Goal: Information Seeking & Learning: Learn about a topic

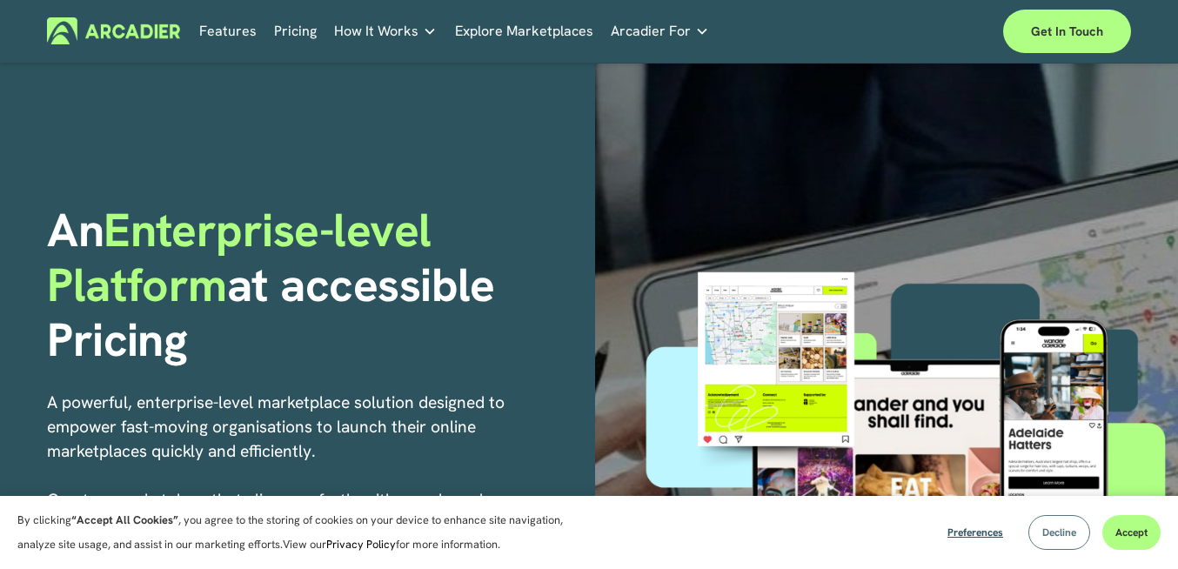
click at [1035, 529] on button "Decline" at bounding box center [1059, 532] width 62 height 35
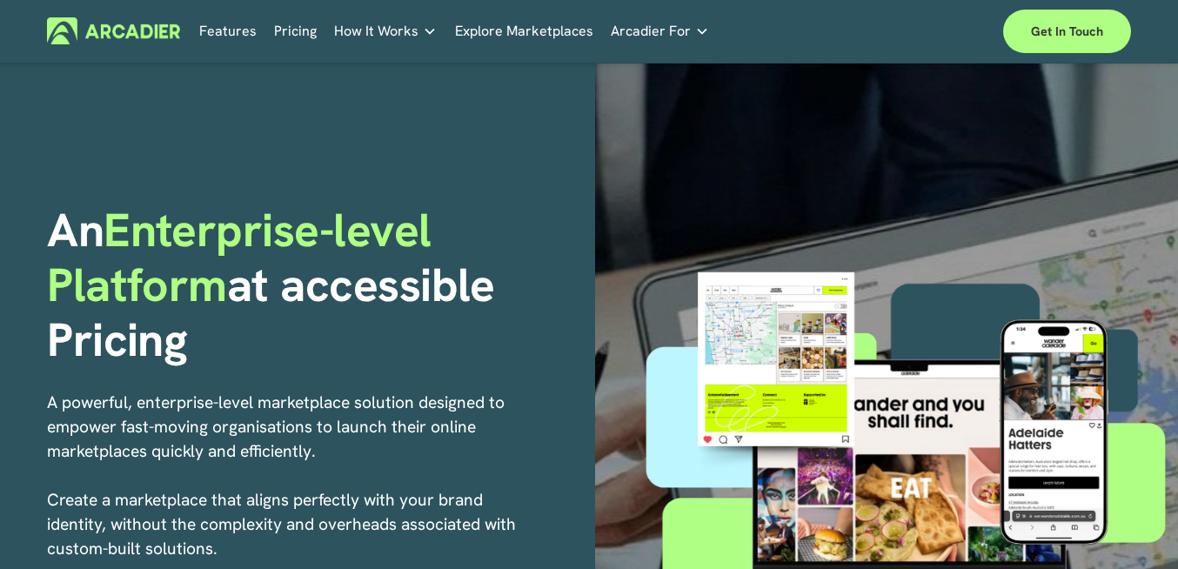
scroll to position [97, 0]
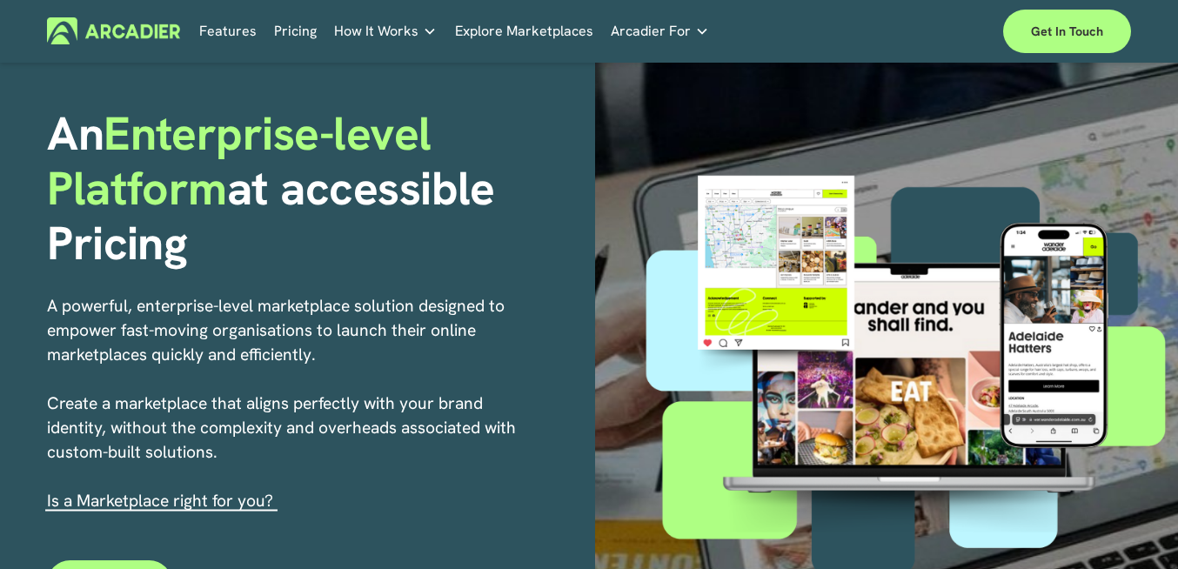
click at [291, 35] on link "Pricing" at bounding box center [295, 30] width 43 height 27
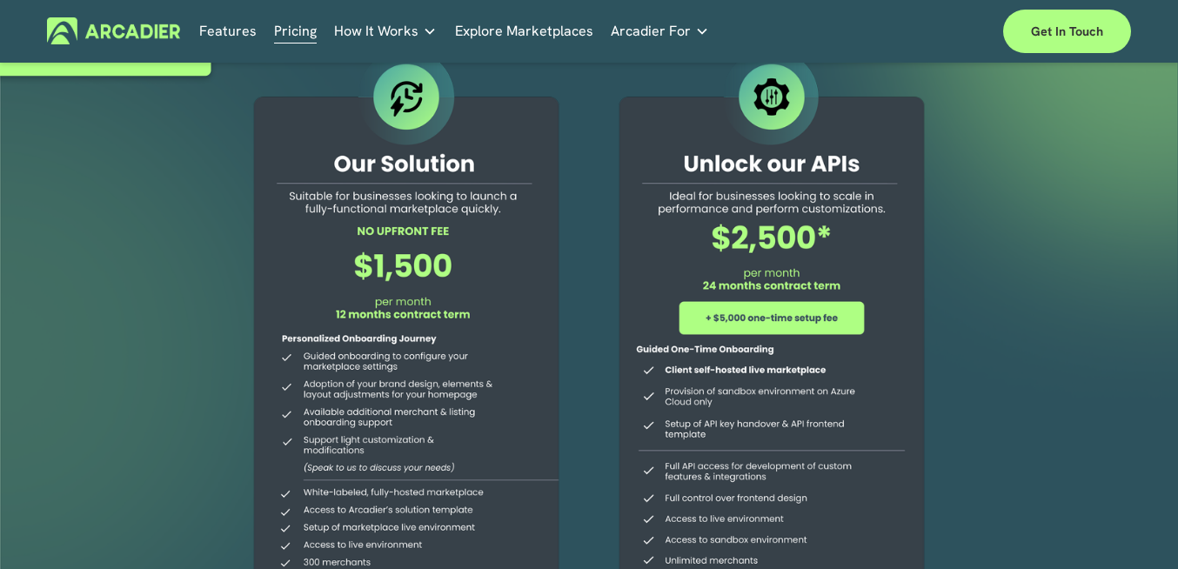
scroll to position [89, 0]
click at [0, 0] on link "Retail Marketplaces Whatever you are offering to your customer, we bring it all…" at bounding box center [0, 0] width 0 height 0
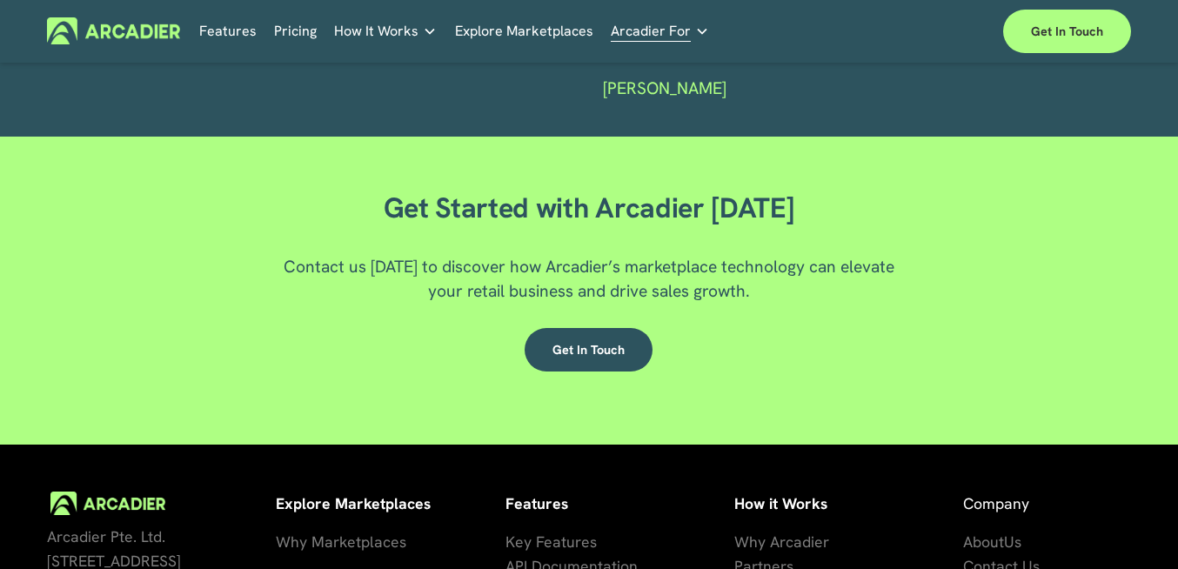
scroll to position [2858, 0]
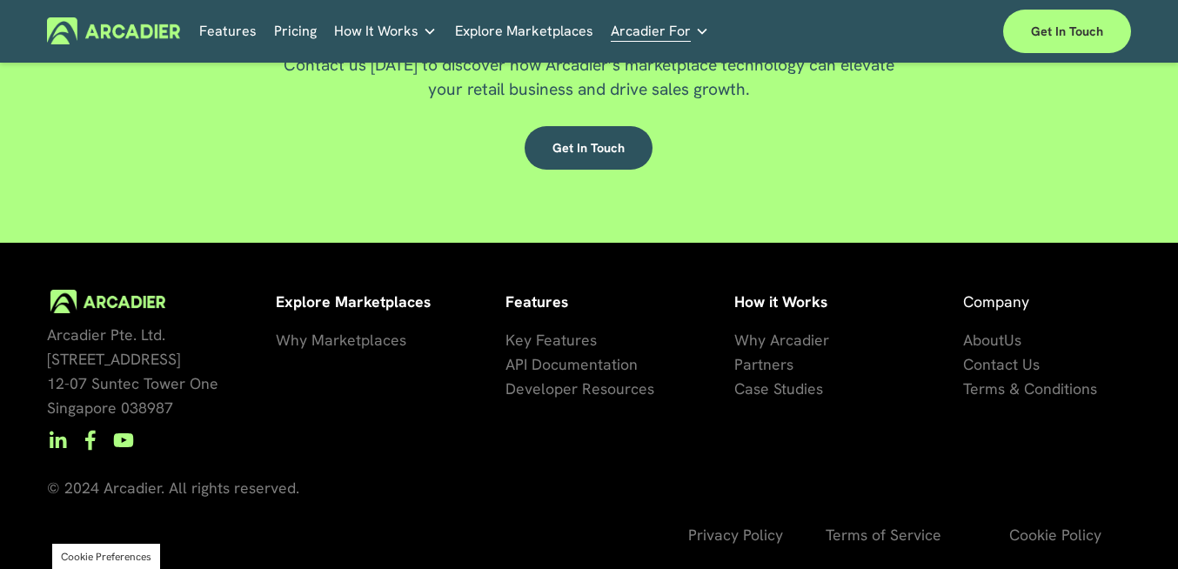
click at [757, 338] on span "Why Arcadier" at bounding box center [781, 340] width 95 height 20
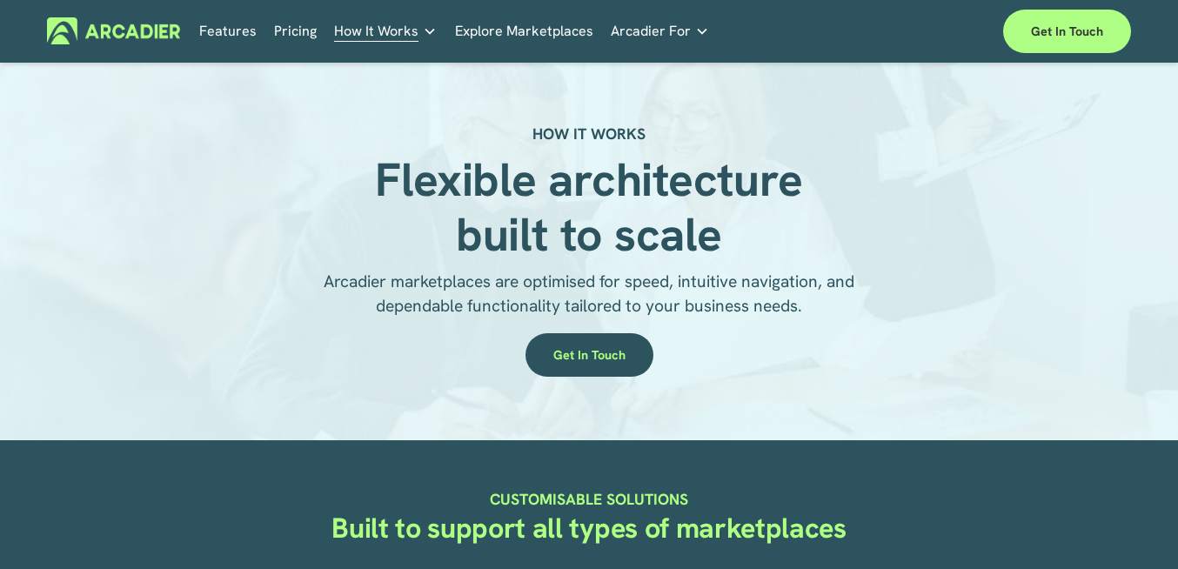
click at [287, 36] on link "Pricing" at bounding box center [295, 30] width 43 height 27
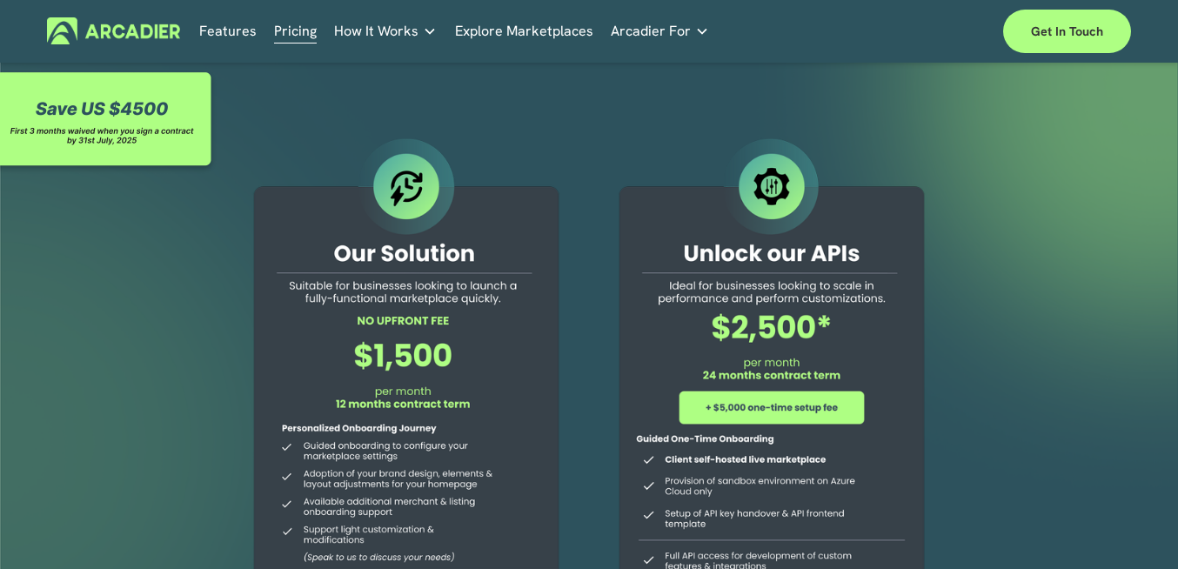
click at [497, 37] on link "Explore Marketplaces" at bounding box center [524, 30] width 138 height 27
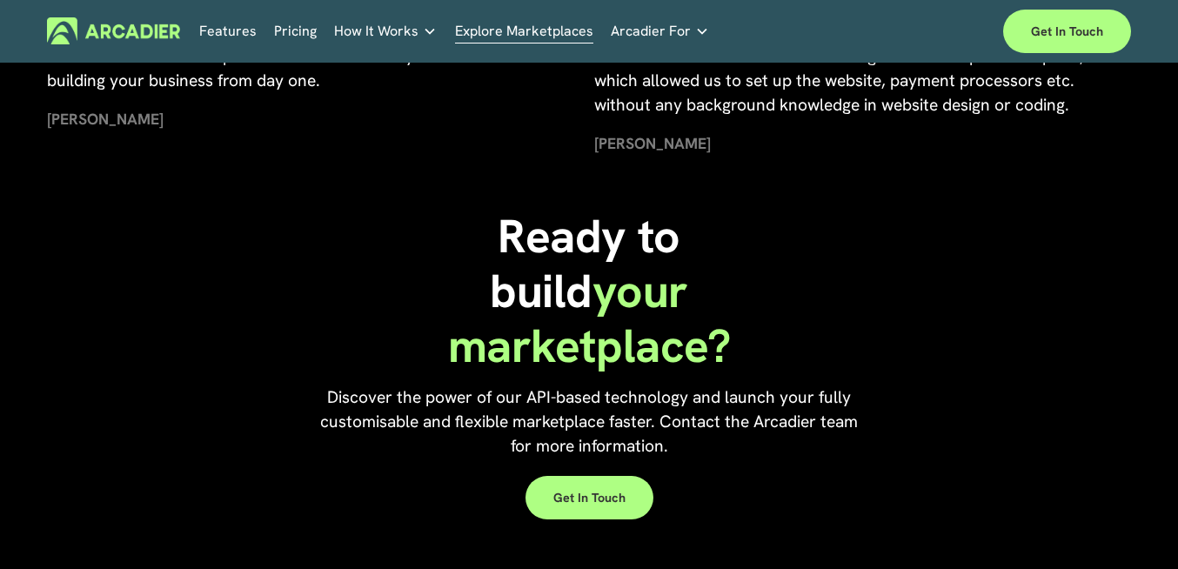
scroll to position [3620, 0]
